Goal: Obtain resource: Download file/media

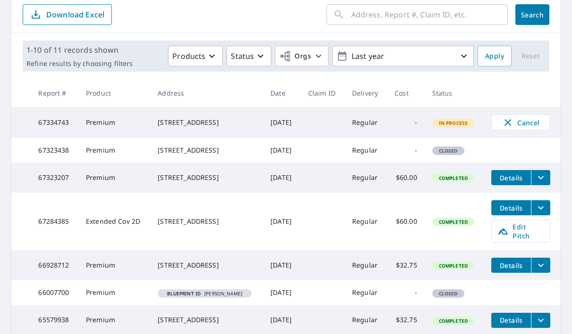
scroll to position [99, 0]
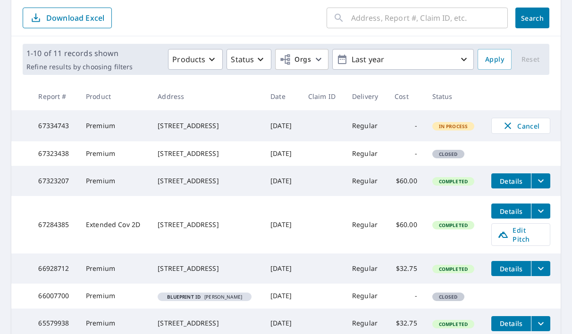
click at [550, 219] on button "filesDropdownBtn-67284385" at bounding box center [540, 211] width 19 height 15
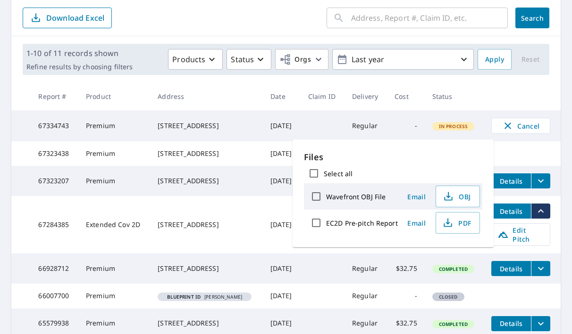
click at [419, 254] on td "$60.00" at bounding box center [406, 225] width 38 height 58
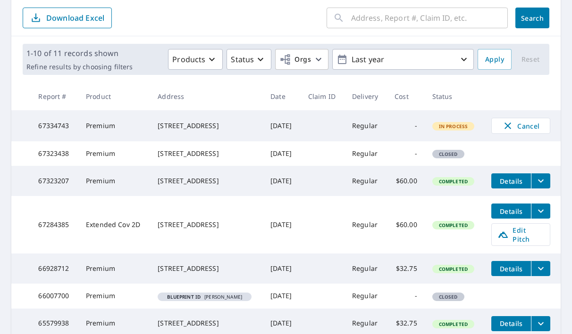
drag, startPoint x: 28, startPoint y: 251, endPoint x: 33, endPoint y: 250, distance: 5.2
click at [33, 250] on tr "67284385 Extended Cov 2D [STREET_ADDRESS] [DATE] Regular $60.00 Completed Detai…" at bounding box center [285, 225] width 549 height 58
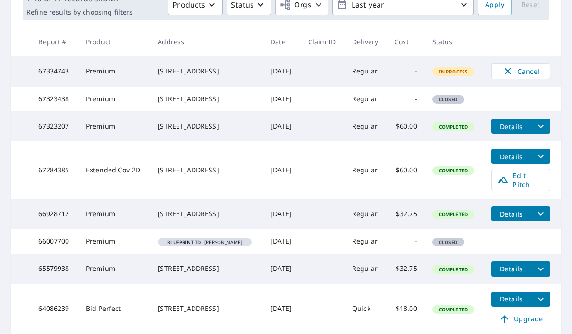
scroll to position [146, 0]
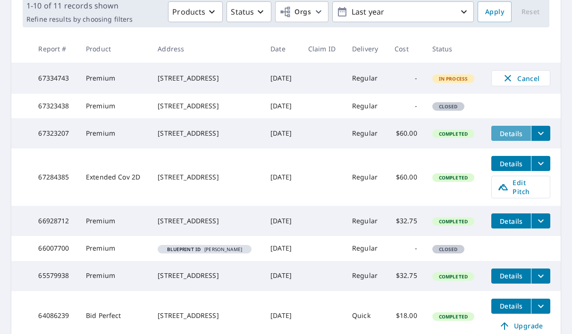
click at [512, 138] on span "Details" at bounding box center [511, 133] width 28 height 9
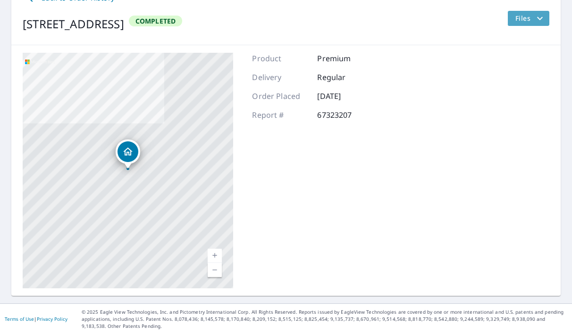
click at [537, 22] on icon "filesDropdownBtn-67323207" at bounding box center [539, 18] width 11 height 11
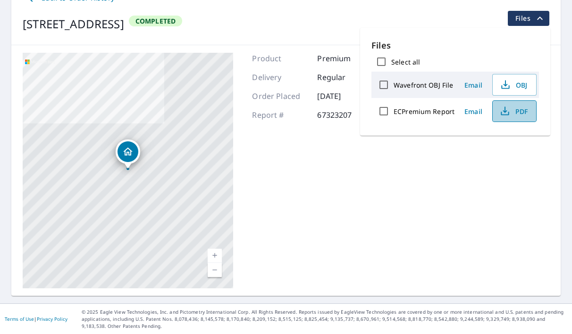
click at [513, 114] on span "PDF" at bounding box center [513, 111] width 30 height 11
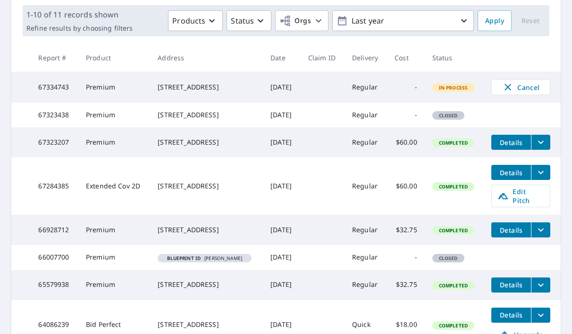
scroll to position [141, 0]
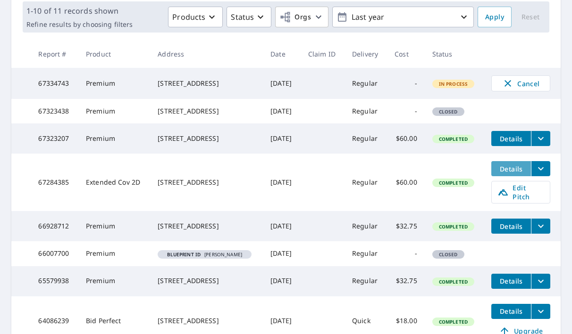
click at [509, 174] on span "Details" at bounding box center [511, 169] width 28 height 9
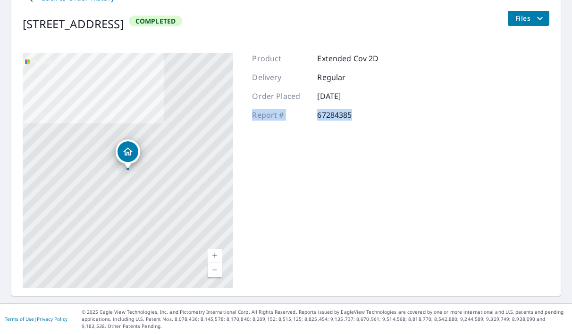
drag, startPoint x: 356, startPoint y: 115, endPoint x: 253, endPoint y: 113, distance: 103.3
click at [253, 113] on div "Report # 67284385" at bounding box center [315, 114] width 126 height 11
copy div "Report # 67284385"
click at [294, 123] on div "Product Extended Cov 2D Delivery Regular Order Placed Sep 04, 2025 Report # 672…" at bounding box center [315, 171] width 126 height 236
drag, startPoint x: 354, startPoint y: 117, endPoint x: 253, endPoint y: 117, distance: 101.0
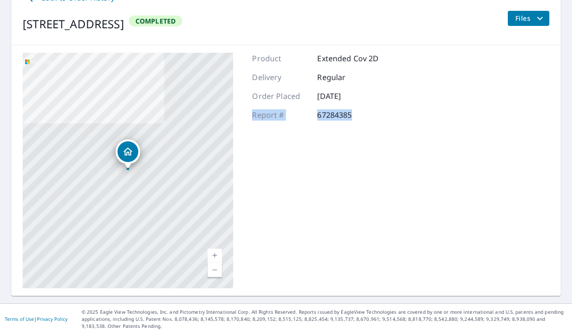
click at [253, 117] on div "Report # 67284385" at bounding box center [315, 114] width 126 height 11
click at [373, 180] on div "Product Extended Cov 2D Delivery Regular Order Placed Sep 04, 2025 Report # 672…" at bounding box center [315, 171] width 126 height 236
drag, startPoint x: 356, startPoint y: 117, endPoint x: 254, endPoint y: 117, distance: 101.9
click at [254, 117] on div "Report # 67284385" at bounding box center [315, 114] width 126 height 11
click at [256, 127] on div "Product Extended Cov 2D Delivery Regular Order Placed Sep 04, 2025 Report # 672…" at bounding box center [315, 171] width 126 height 236
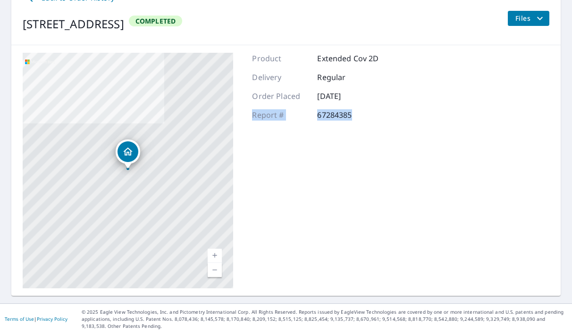
drag, startPoint x: 253, startPoint y: 113, endPoint x: 371, endPoint y: 121, distance: 117.8
click at [371, 121] on div "Product Extended Cov 2D Delivery Regular Order Placed Sep 04, 2025 Report # 672…" at bounding box center [315, 171] width 126 height 236
click at [355, 123] on div "Product Extended Cov 2D Delivery Regular Order Placed Sep 04, 2025 Report # 672…" at bounding box center [315, 171] width 126 height 236
drag, startPoint x: 359, startPoint y: 113, endPoint x: 247, endPoint y: 115, distance: 111.8
click at [247, 115] on div "4703 7 AVE GREATER VANCOUVER, BC V6T1C7 Aerial Road A standard road map Aerial …" at bounding box center [285, 170] width 549 height 251
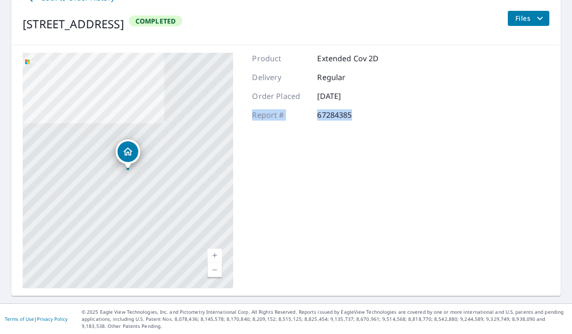
copy div "Report # 67284385"
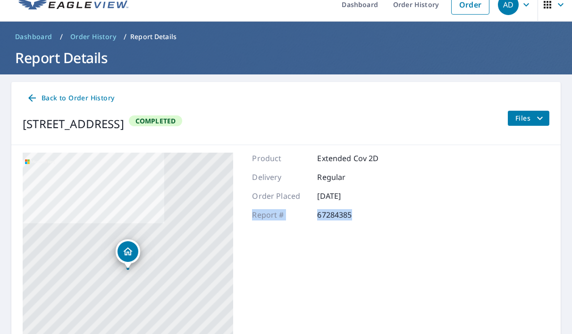
scroll to position [0, 0]
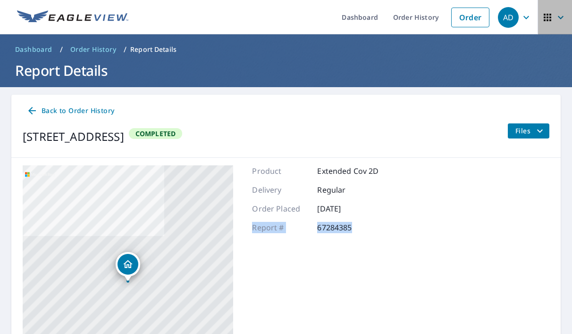
click at [558, 20] on icon "button" at bounding box center [560, 17] width 11 height 11
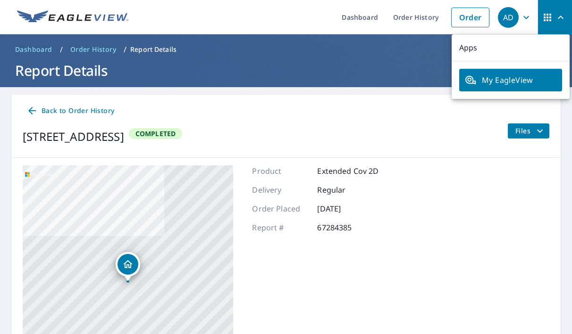
click at [486, 179] on div "4703 7 AVE GREATER VANCOUVER, BC V6T1C7 Aerial Road A standard road map Aerial …" at bounding box center [285, 283] width 549 height 251
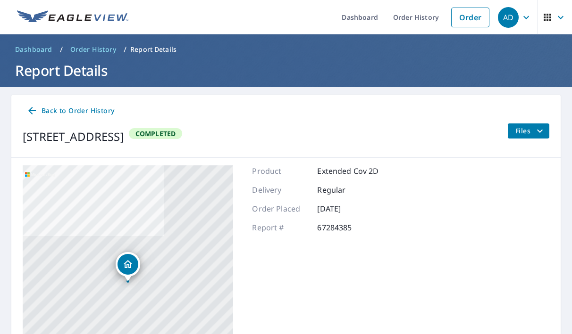
click at [522, 18] on icon "button" at bounding box center [525, 17] width 11 height 11
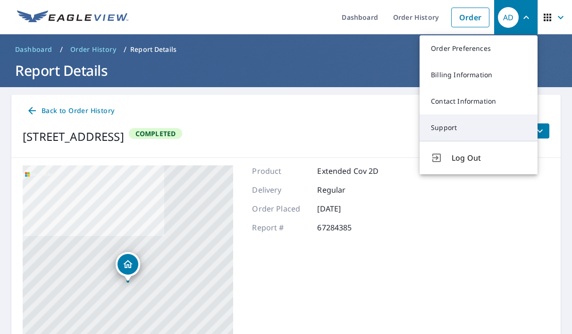
click at [465, 119] on link "Support" at bounding box center [478, 128] width 118 height 26
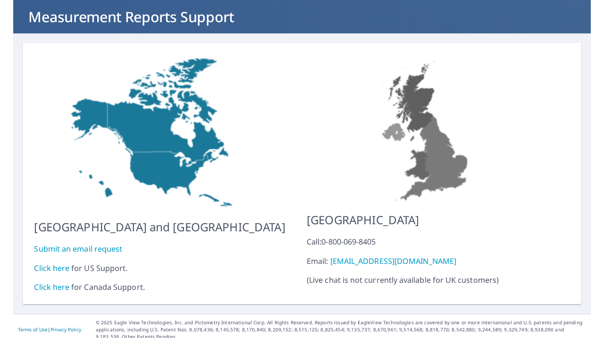
scroll to position [54, 0]
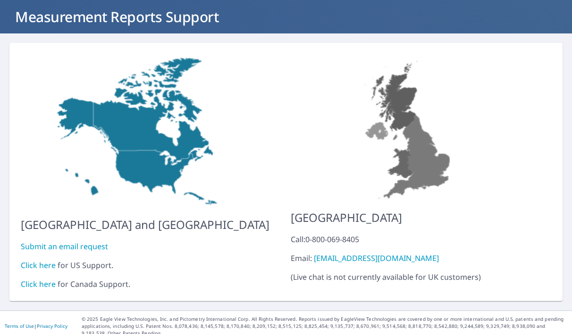
click at [31, 279] on link "Click here" at bounding box center [38, 284] width 35 height 10
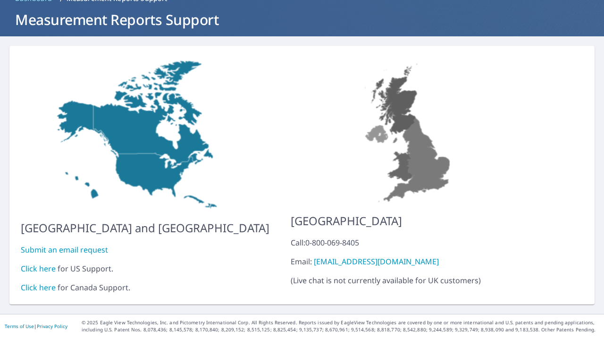
scroll to position [44, 0]
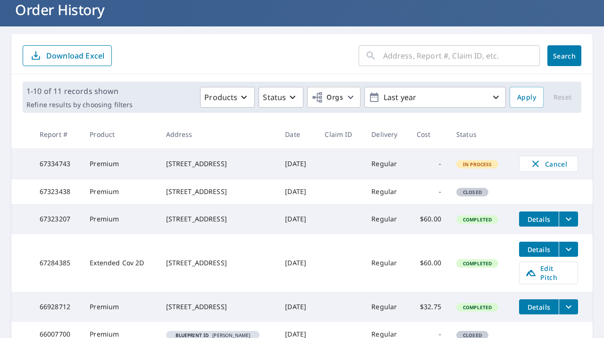
scroll to position [61, 0]
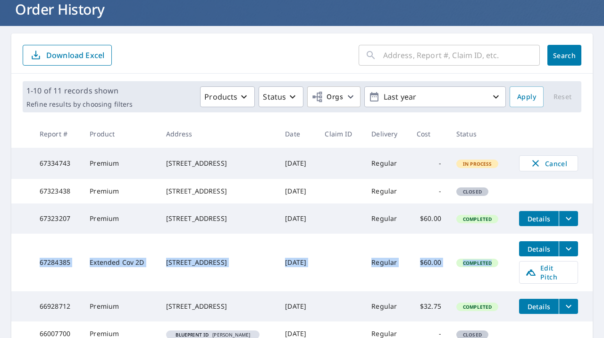
drag, startPoint x: 35, startPoint y: 273, endPoint x: 507, endPoint y: 276, distance: 471.8
click at [507, 276] on tr "67284385 Extended Cov 2D 5315 SEASIDE PL WEST VANCOUVER, BC V7W3E2 Sep 04, 2025…" at bounding box center [301, 263] width 581 height 58
copy tr "67284385 Extended Cov 2D 5315 SEASIDE PL WEST VANCOUVER, BC V7W3E2 Sep 04, 2025…"
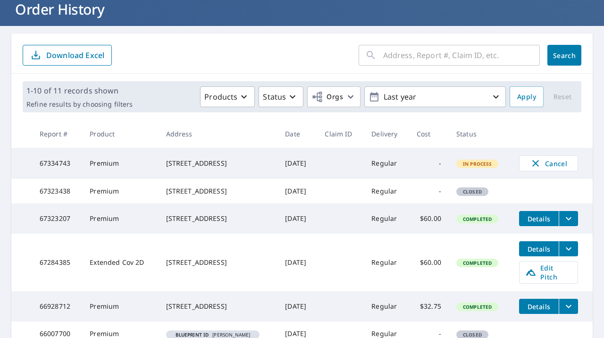
click at [74, 280] on td "67284385" at bounding box center [57, 263] width 50 height 58
drag, startPoint x: 80, startPoint y: 277, endPoint x: 38, endPoint y: 276, distance: 42.0
click at [38, 276] on tr "67284385 Extended Cov 2D 5315 SEASIDE PL WEST VANCOUVER, BC V7W3E2 Sep 04, 2025…" at bounding box center [301, 263] width 581 height 58
copy td "67284385"
click at [571, 254] on icon "filesDropdownBtn-67284385" at bounding box center [568, 248] width 11 height 11
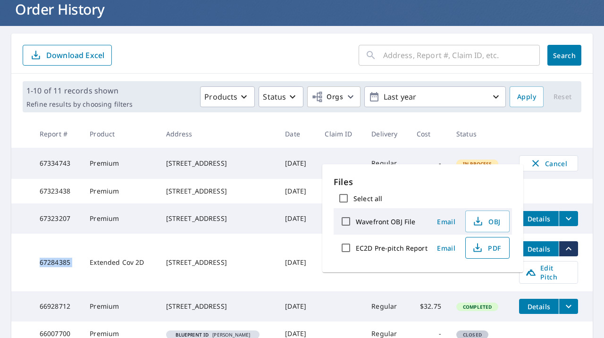
click at [484, 249] on span "PDF" at bounding box center [486, 247] width 30 height 11
click at [248, 137] on th "Address" at bounding box center [218, 134] width 119 height 28
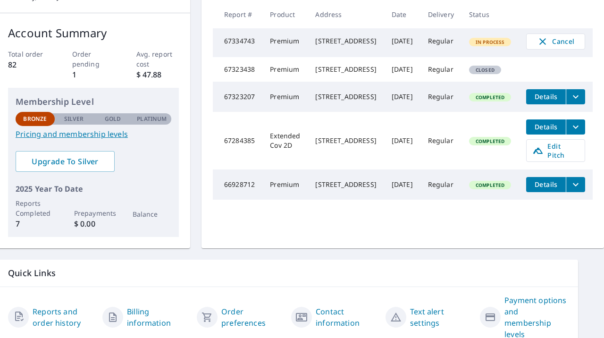
scroll to position [133, 54]
click at [315, 145] on div "[STREET_ADDRESS]" at bounding box center [345, 140] width 61 height 9
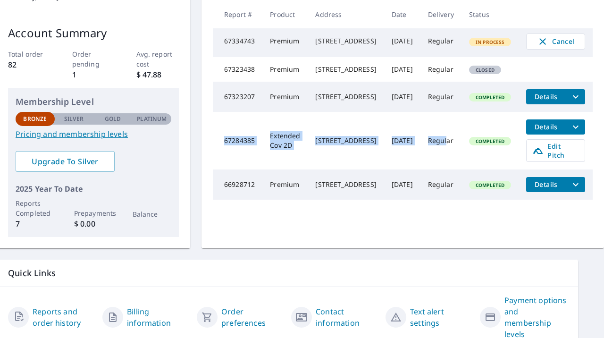
drag, startPoint x: 183, startPoint y: 180, endPoint x: 445, endPoint y: 181, distance: 262.3
click at [447, 169] on tr "67284385 Extended Cov 2D [STREET_ADDRESS] [DATE] Regular Completed Details Edit…" at bounding box center [403, 141] width 380 height 58
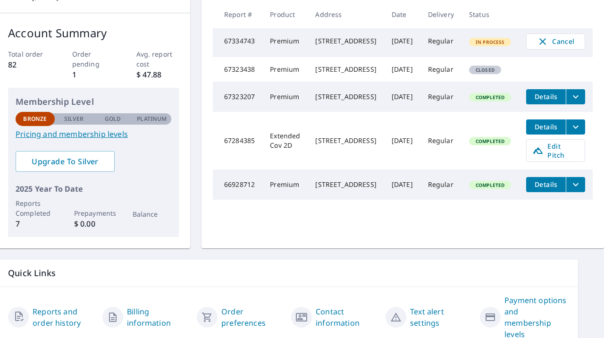
click at [465, 169] on td "Completed" at bounding box center [490, 141] width 58 height 58
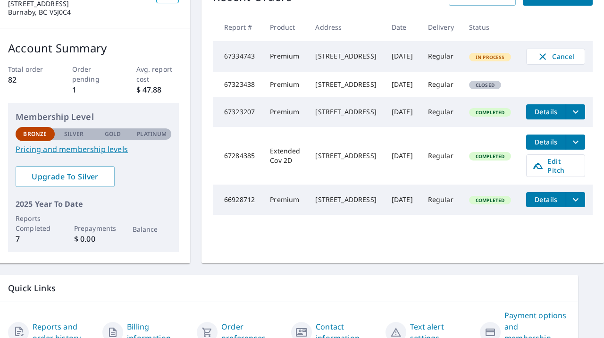
scroll to position [113, 54]
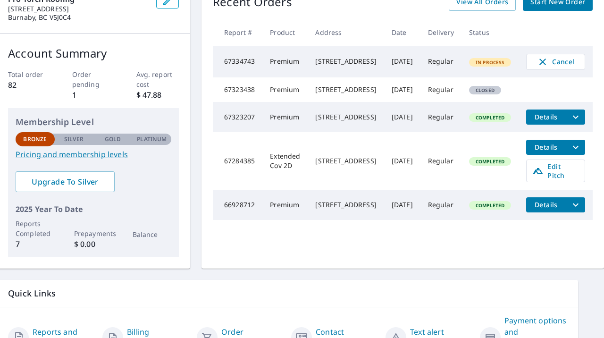
click at [552, 151] on span "Details" at bounding box center [546, 146] width 28 height 9
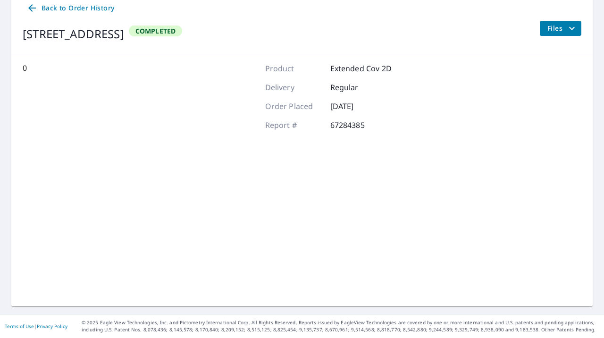
scroll to position [102, 0]
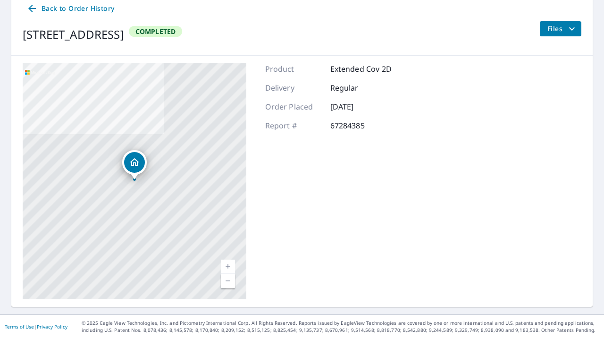
click at [44, 6] on span "Back to Order History" at bounding box center [70, 9] width 88 height 12
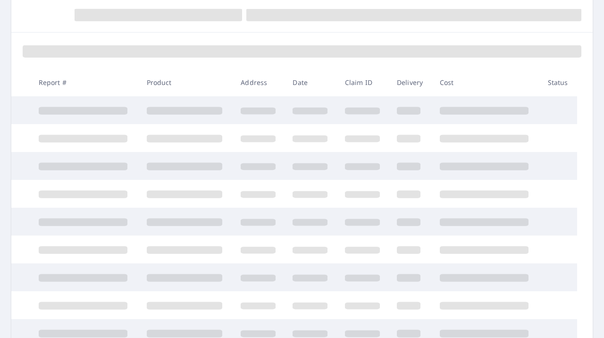
scroll to position [102, 0]
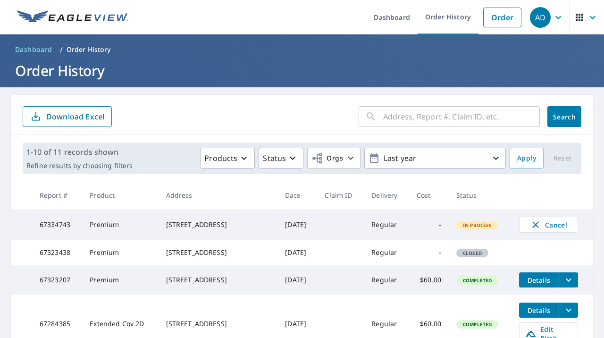
click at [571, 23] on span "button" at bounding box center [587, 17] width 26 height 23
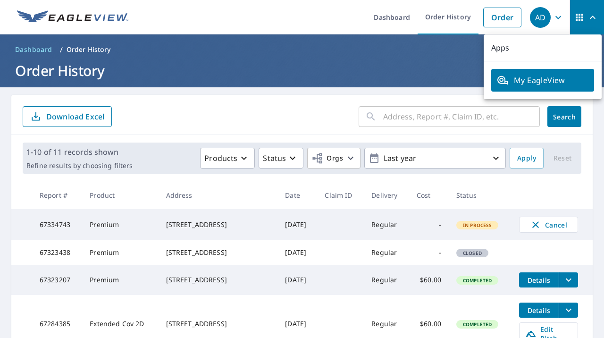
click at [553, 20] on icon "button" at bounding box center [557, 17] width 11 height 11
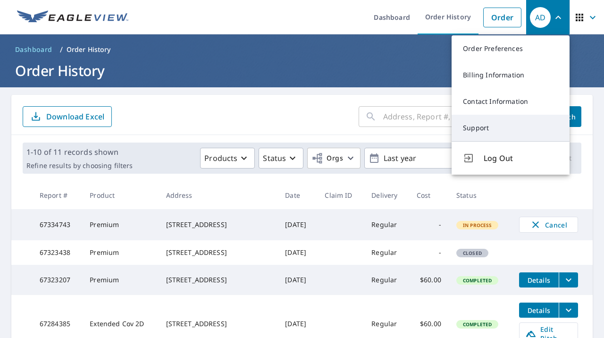
click at [494, 129] on link "Support" at bounding box center [510, 128] width 118 height 26
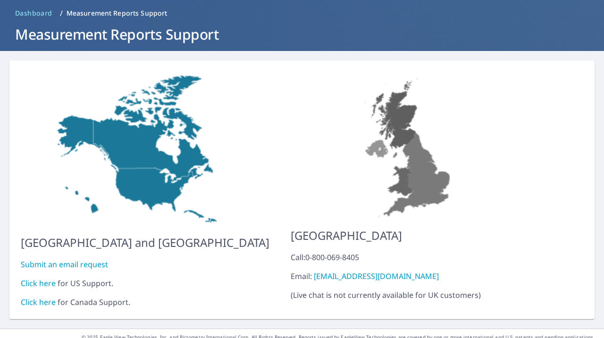
scroll to position [41, 0]
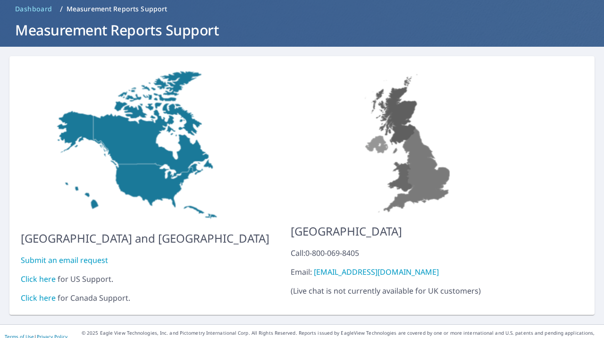
click at [67, 255] on link "Submit an email request" at bounding box center [64, 260] width 87 height 10
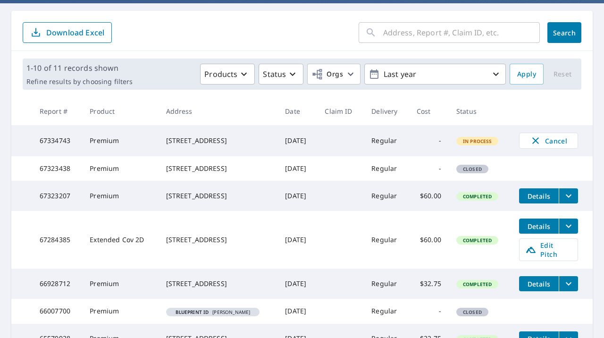
scroll to position [85, 0]
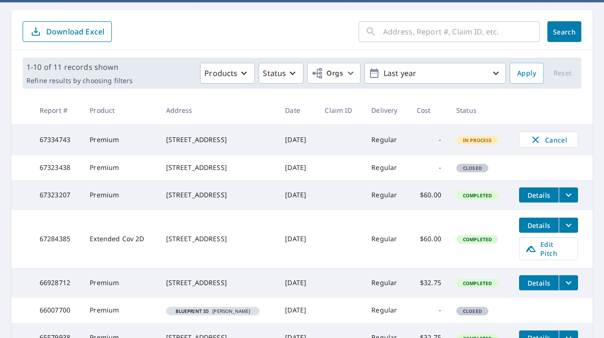
drag, startPoint x: 157, startPoint y: 203, endPoint x: 263, endPoint y: 216, distance: 106.9
click at [263, 200] on div "[STREET_ADDRESS]" at bounding box center [218, 194] width 104 height 9
copy div "[STREET_ADDRESS]"
click at [537, 200] on span "Details" at bounding box center [539, 195] width 28 height 9
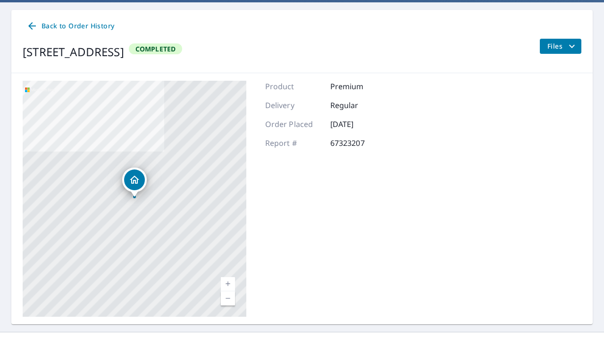
click at [563, 47] on span "Files" at bounding box center [562, 46] width 30 height 11
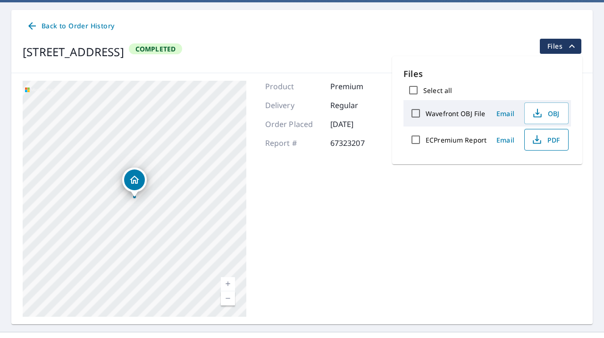
click at [541, 142] on icon "button" at bounding box center [536, 139] width 11 height 11
click at [427, 17] on div "Back to Order History" at bounding box center [302, 25] width 559 height 17
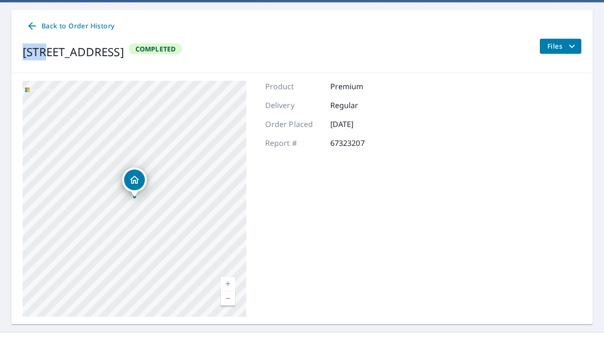
click at [24, 28] on link "Back to Order History" at bounding box center [70, 25] width 95 height 17
